Goal: Task Accomplishment & Management: Manage account settings

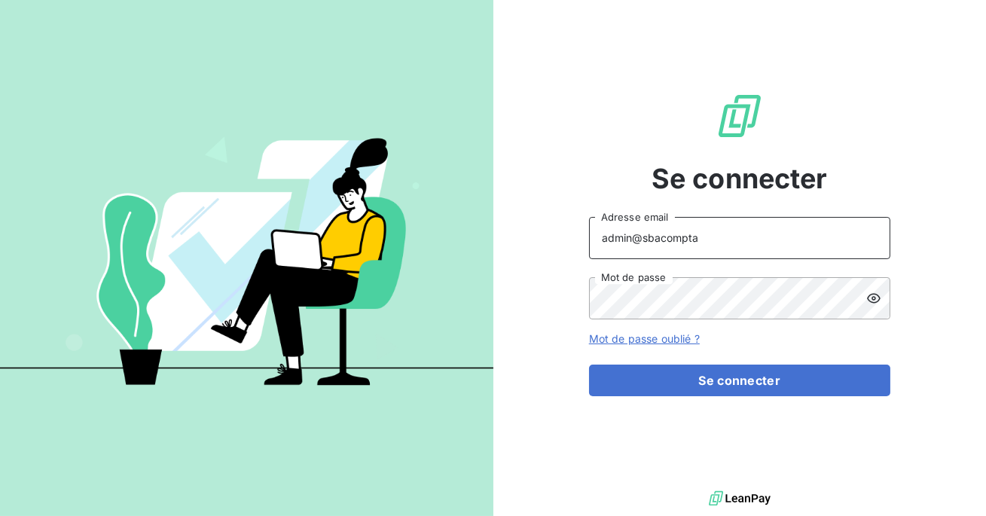
click at [728, 243] on input "admin@sbacompta" at bounding box center [739, 238] width 301 height 42
type input "admin@bdeexpertiseconseil"
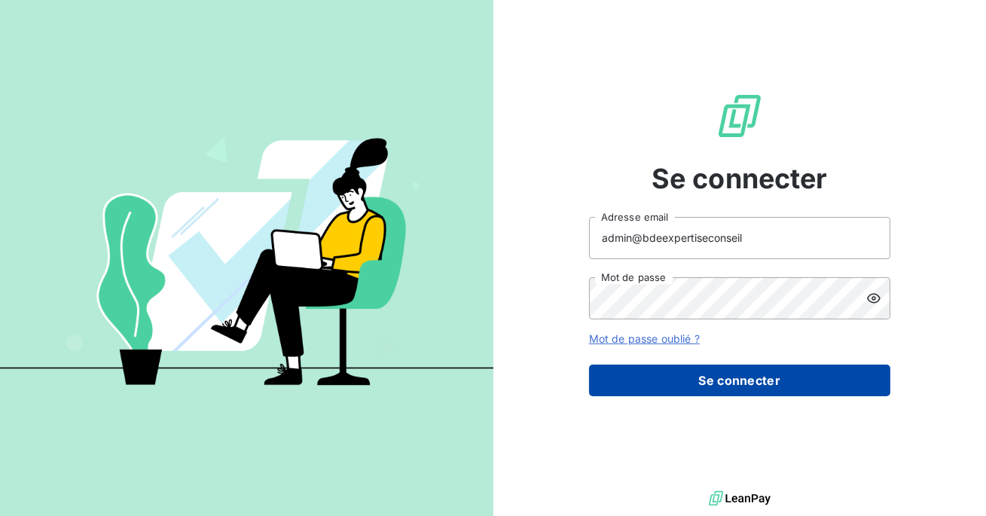
click at [727, 383] on button "Se connecter" at bounding box center [739, 381] width 301 height 32
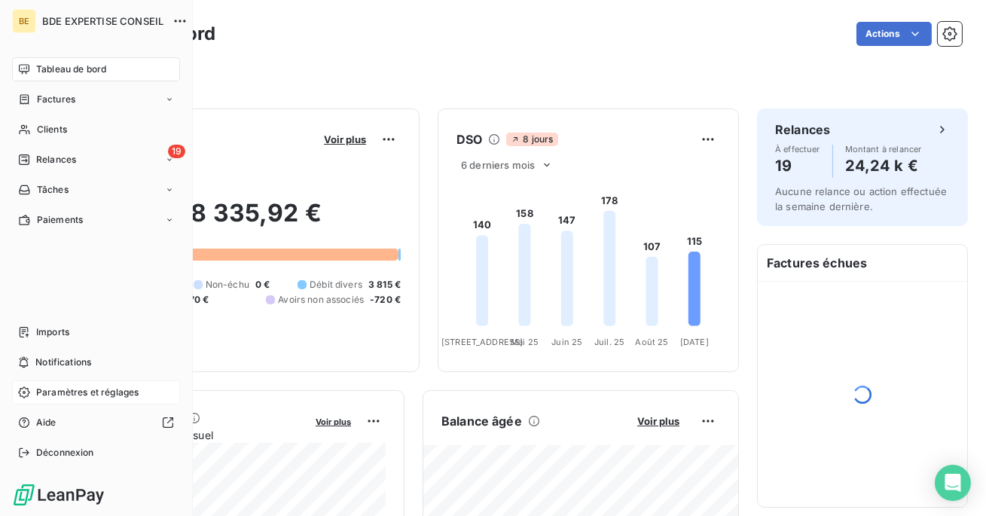
click at [56, 382] on div "Paramètres et réglages" at bounding box center [96, 392] width 168 height 24
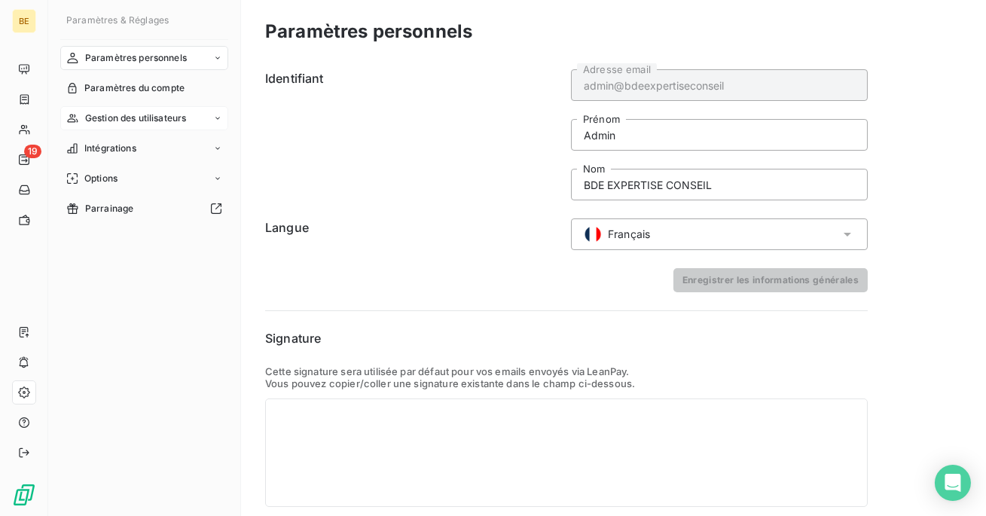
click at [142, 122] on span "Gestion des utilisateurs" at bounding box center [136, 118] width 102 height 14
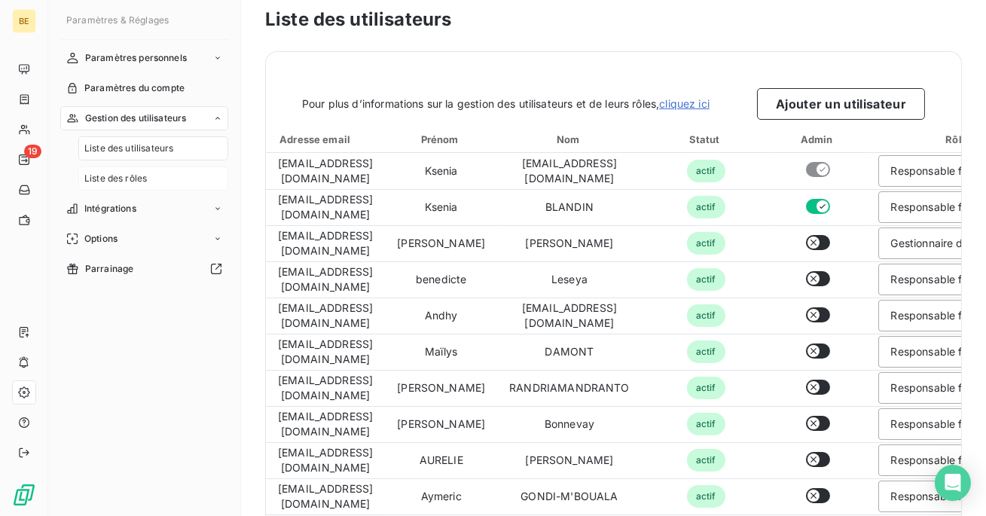
click at [131, 186] on div "Liste des rôles" at bounding box center [153, 178] width 150 height 24
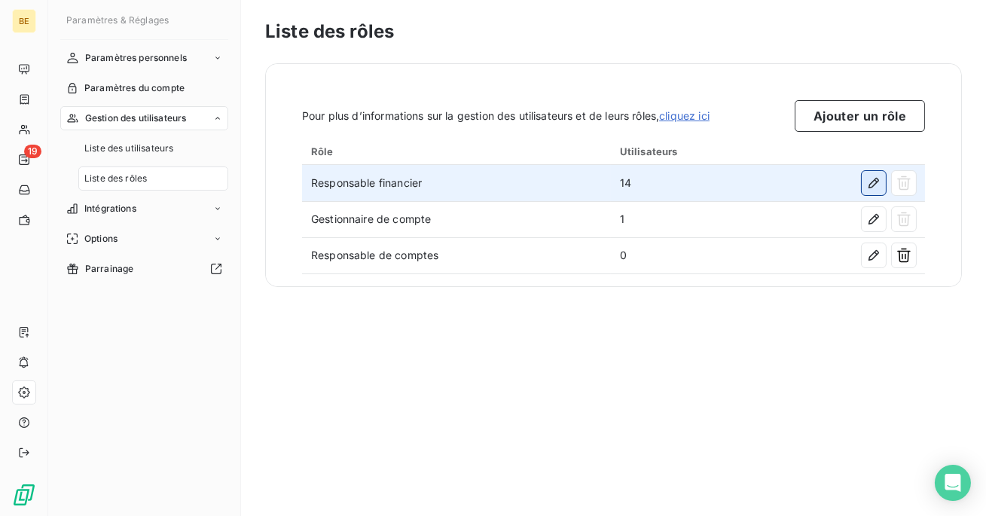
click at [865, 186] on button "button" at bounding box center [874, 183] width 24 height 24
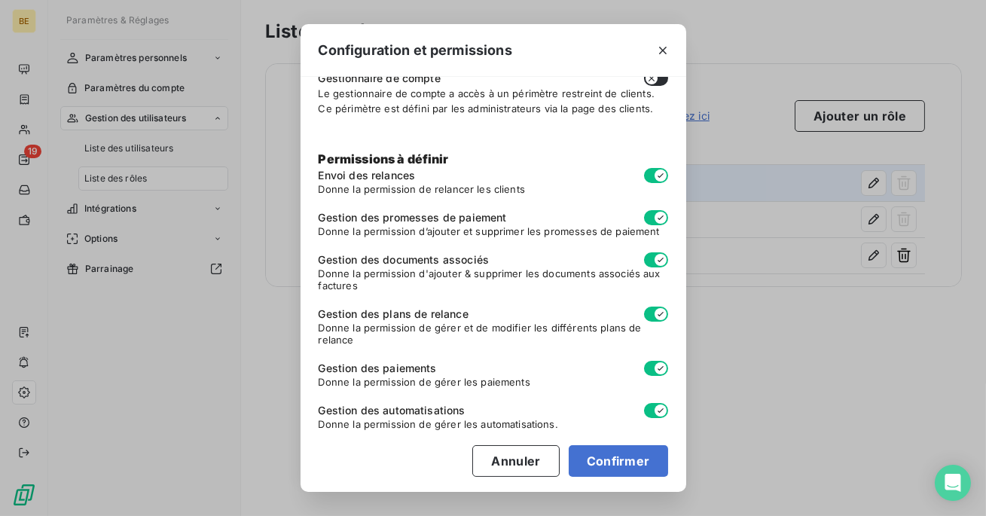
scroll to position [120, 0]
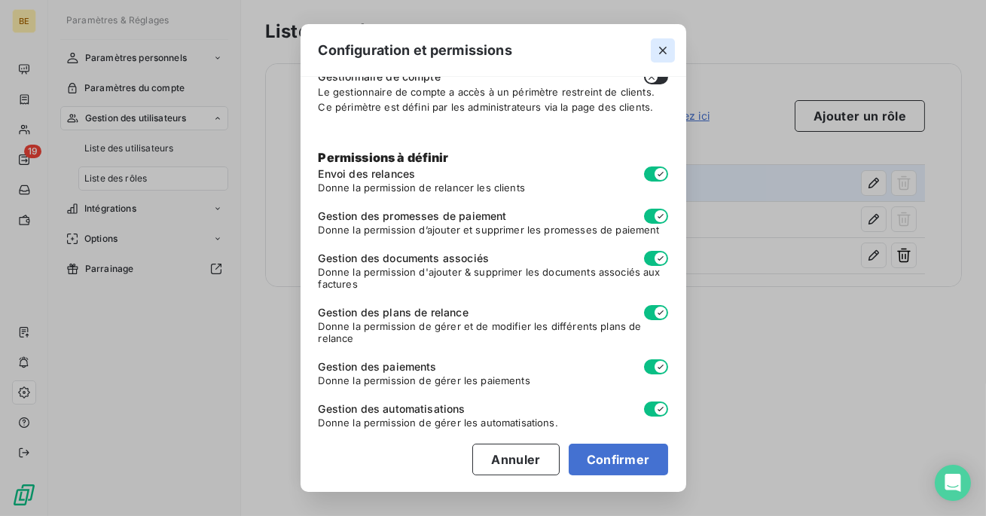
click at [654, 48] on button "button" at bounding box center [663, 50] width 24 height 24
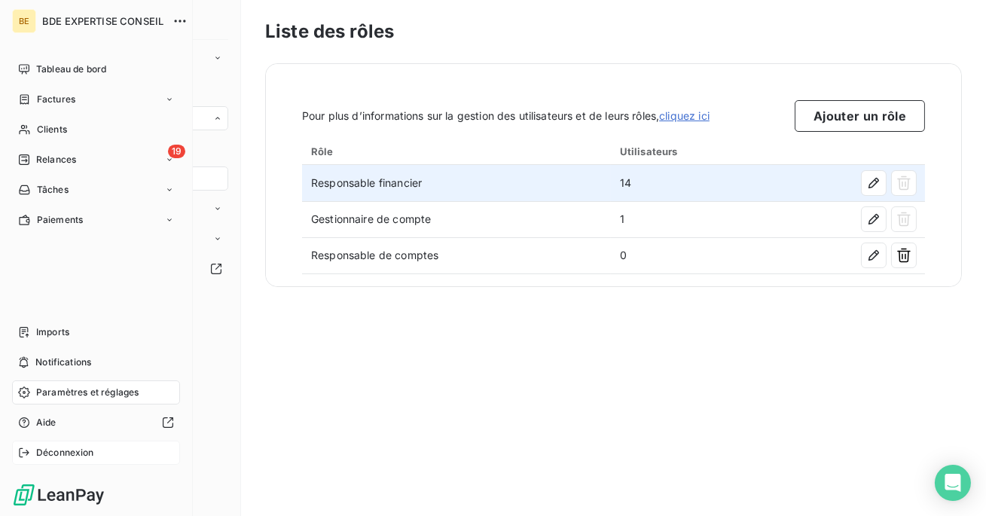
click at [53, 445] on div "Déconnexion" at bounding box center [96, 453] width 168 height 24
